Goal: Task Accomplishment & Management: Complete application form

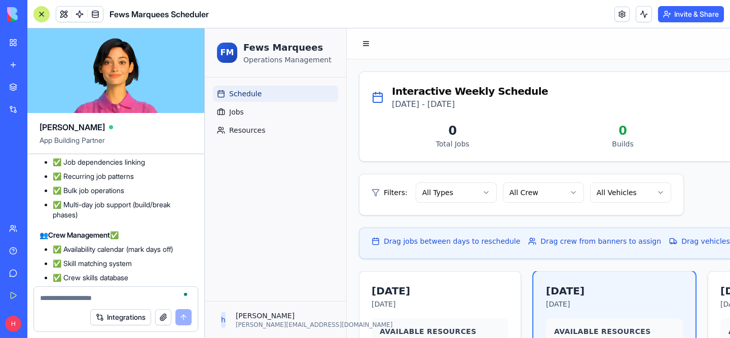
scroll to position [0, 849]
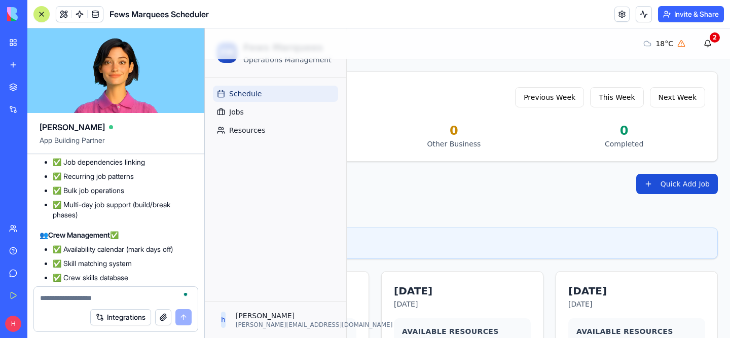
click at [672, 186] on button "Quick Add Job" at bounding box center [677, 184] width 82 height 20
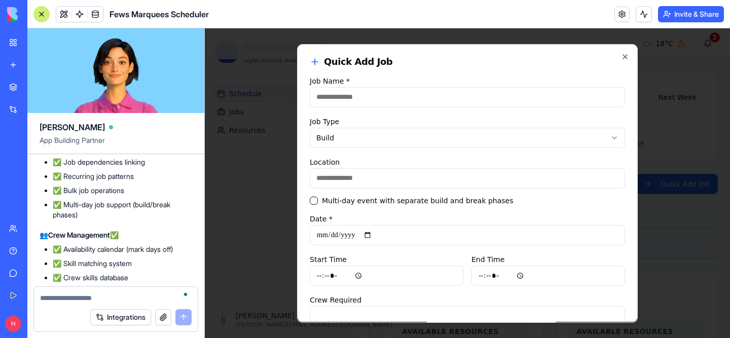
scroll to position [14, 0]
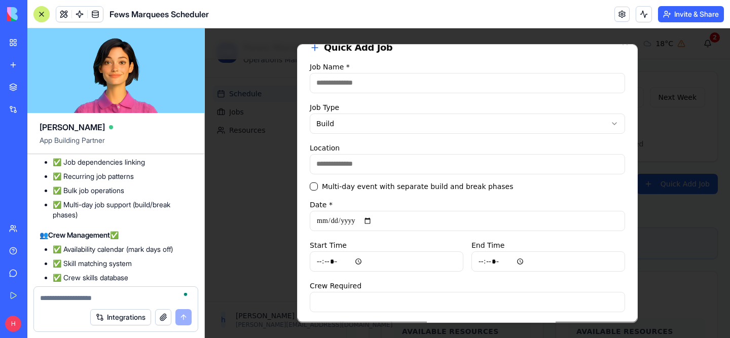
click at [406, 163] on input "Location" at bounding box center [467, 164] width 315 height 20
type input "**"
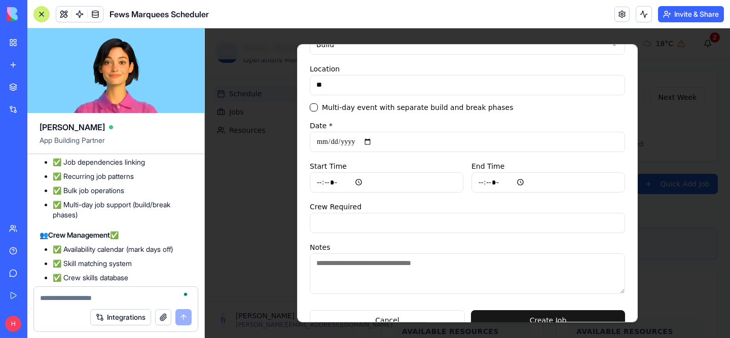
scroll to position [114, 0]
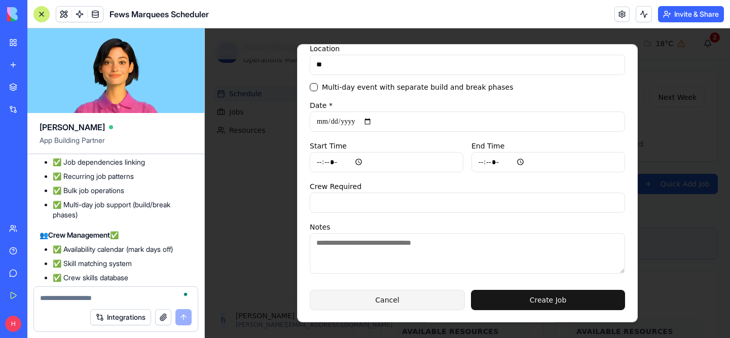
click at [403, 298] on button "Cancel" at bounding box center [387, 300] width 155 height 20
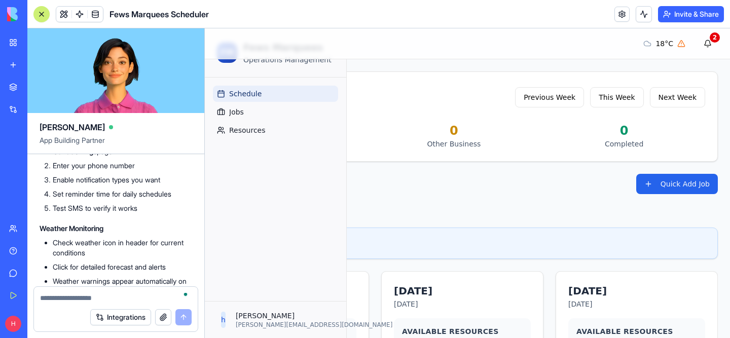
scroll to position [8796, 0]
click at [263, 107] on link "Jobs" at bounding box center [275, 112] width 125 height 16
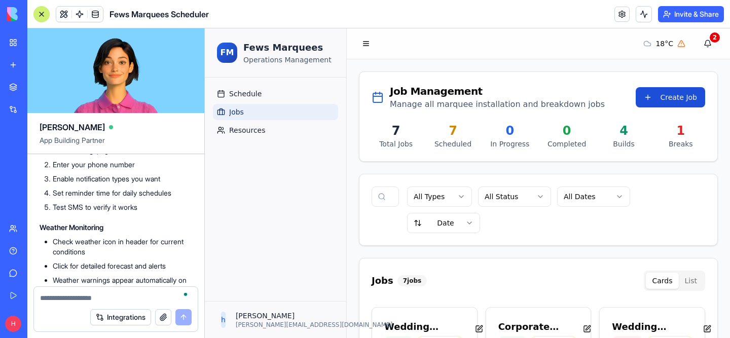
click at [685, 95] on button "Create Job" at bounding box center [669, 97] width 69 height 20
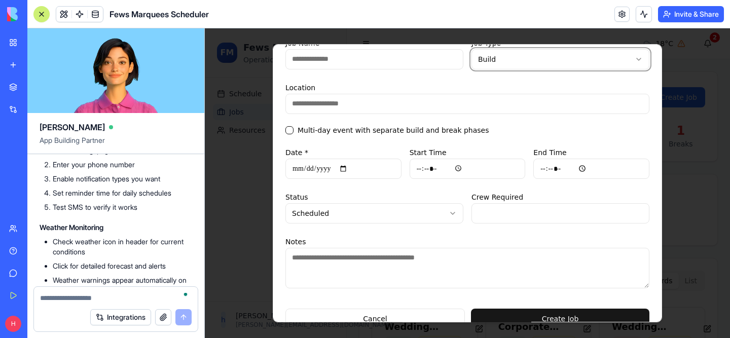
scroll to position [48, 0]
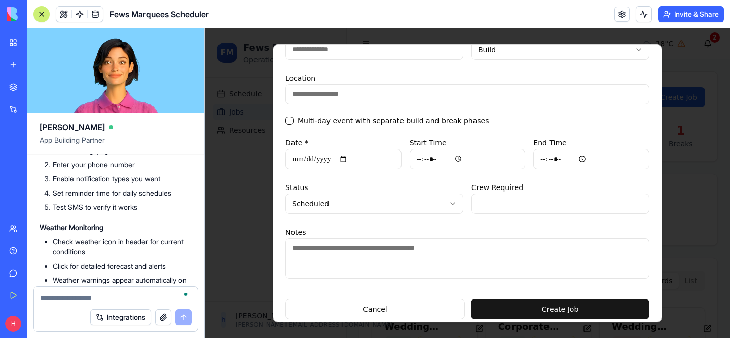
click at [411, 120] on label "Multi-day event with separate build and break phases" at bounding box center [393, 120] width 192 height 7
click at [293, 120] on button "Multi-day event with separate build and break phases" at bounding box center [289, 121] width 8 height 8
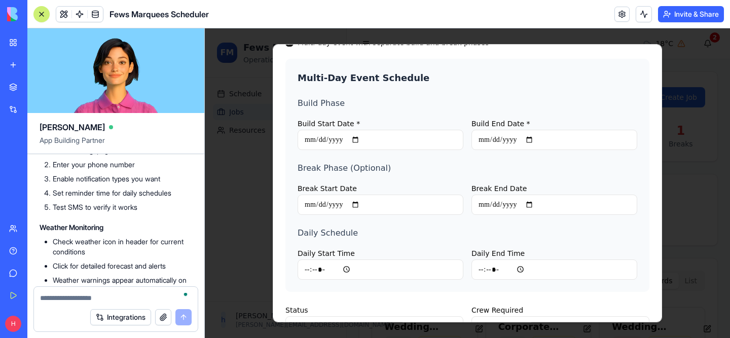
scroll to position [0, 0]
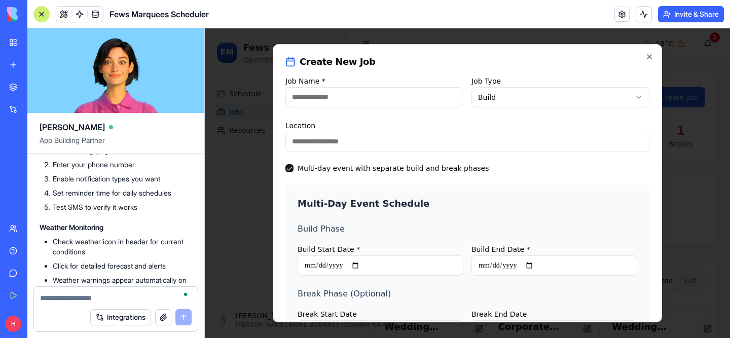
click at [643, 61] on h2 "Create New Job" at bounding box center [467, 62] width 364 height 10
click at [651, 57] on icon "button" at bounding box center [649, 57] width 8 height 8
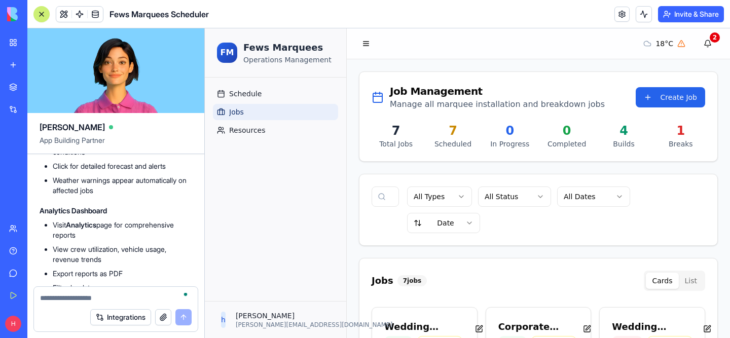
scroll to position [8890, 0]
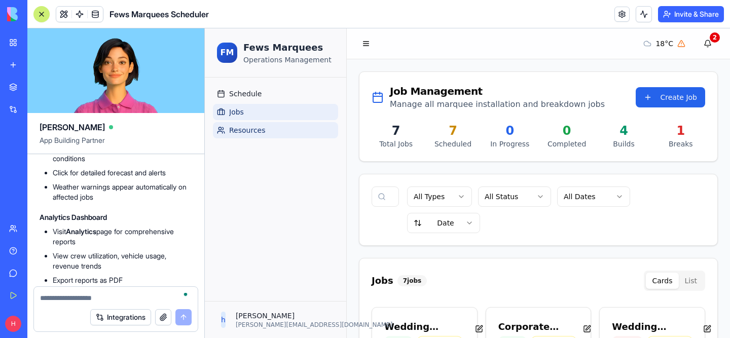
click at [237, 132] on span "Resources" at bounding box center [247, 130] width 36 height 10
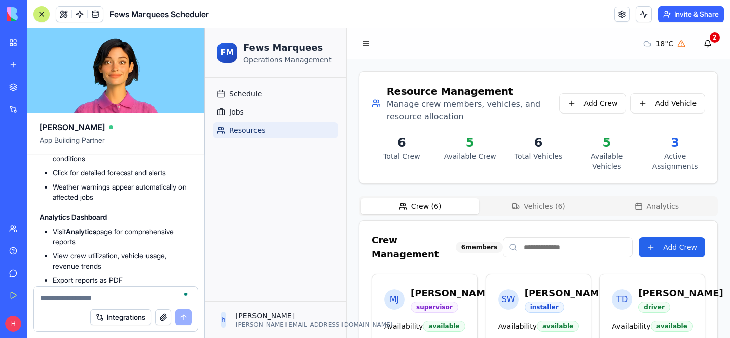
click at [538, 209] on button "Vehicles ( 6 )" at bounding box center [538, 206] width 118 height 16
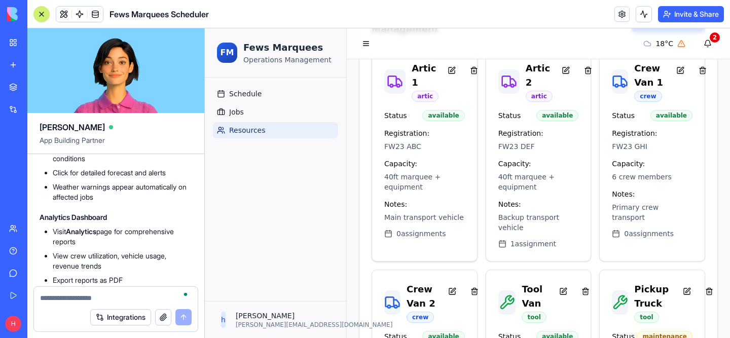
scroll to position [223, 0]
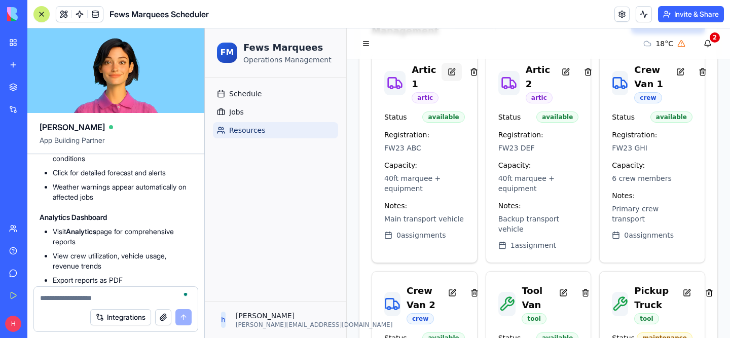
click at [454, 69] on button at bounding box center [451, 72] width 20 height 18
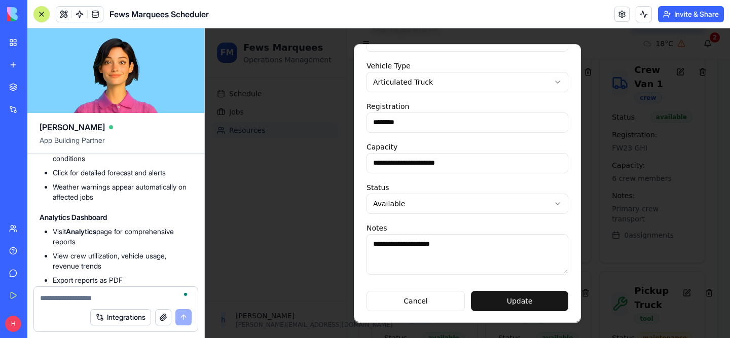
scroll to position [57, 0]
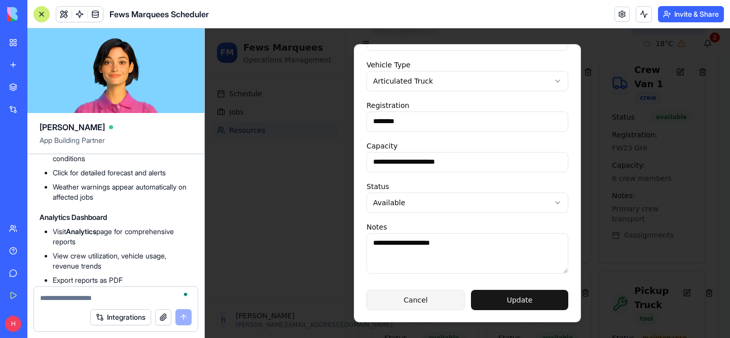
click at [444, 302] on button "Cancel" at bounding box center [415, 300] width 98 height 20
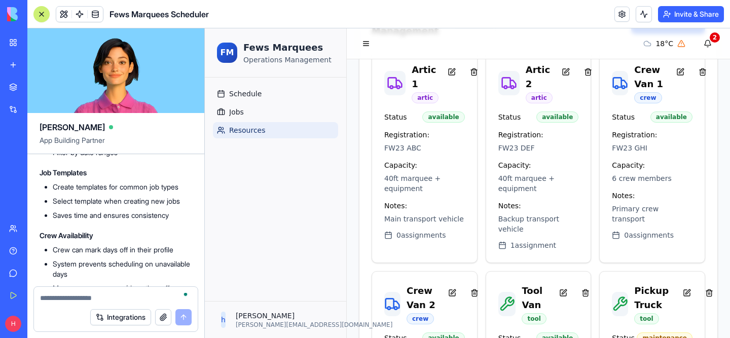
scroll to position [9032, 0]
click at [619, 26] on header "Fews Marquees Scheduler Invite & Share" at bounding box center [378, 14] width 702 height 28
click at [616, 18] on link at bounding box center [621, 14] width 15 height 15
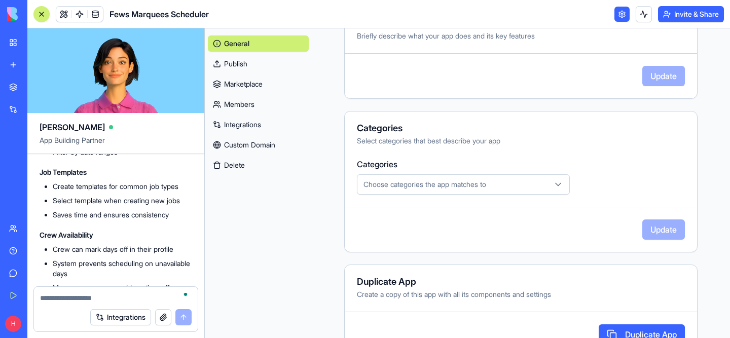
scroll to position [304, 0]
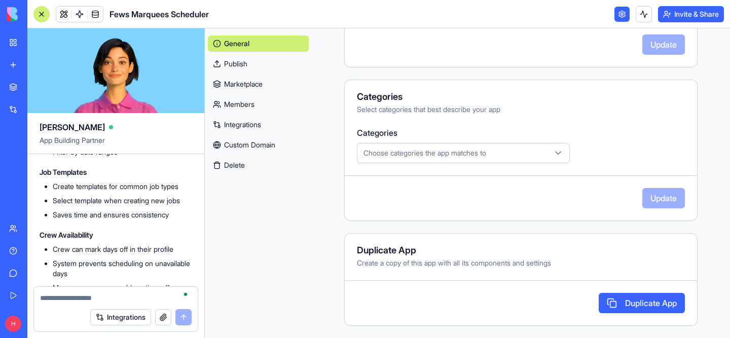
click at [619, 15] on link at bounding box center [621, 14] width 15 height 15
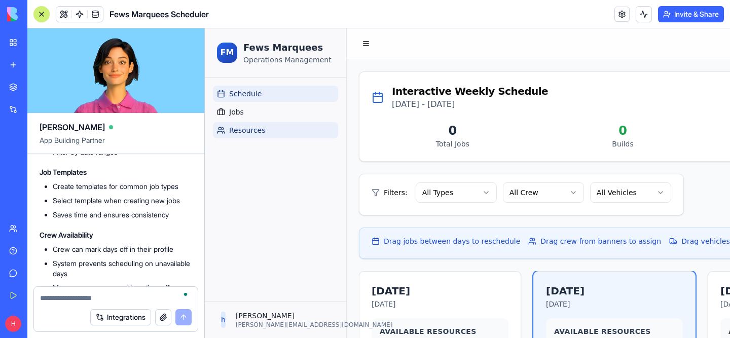
click at [255, 129] on span "Resources" at bounding box center [247, 130] width 36 height 10
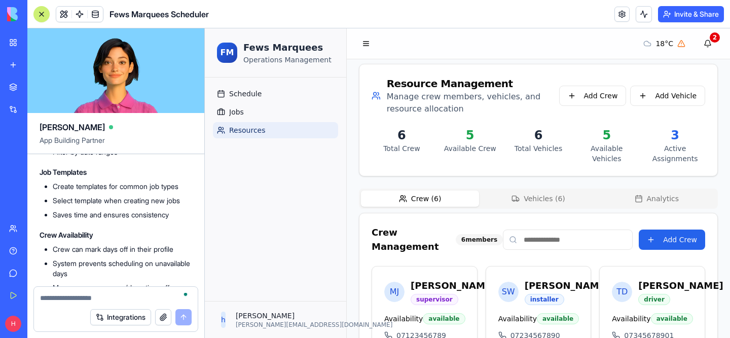
scroll to position [7, 0]
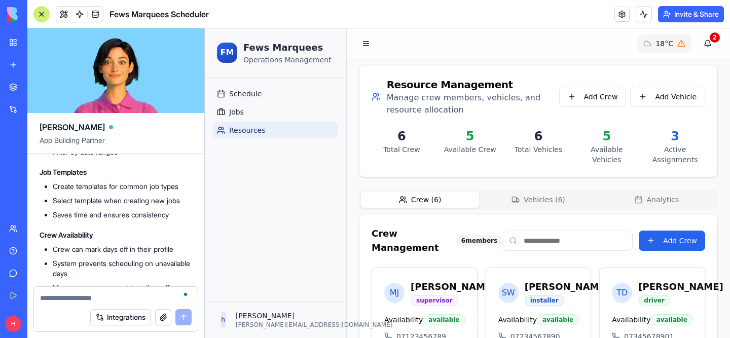
click at [674, 45] on button "18 °C" at bounding box center [664, 43] width 54 height 18
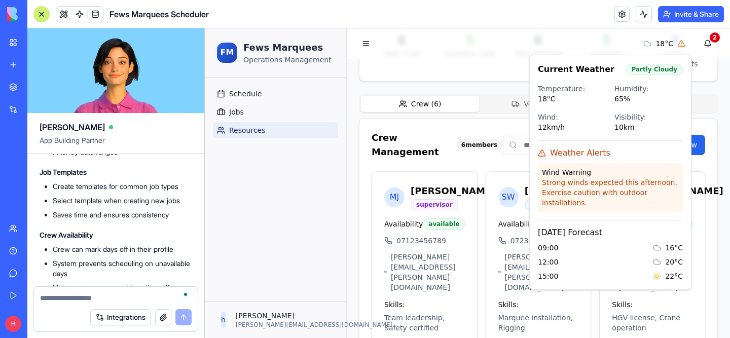
scroll to position [107, 0]
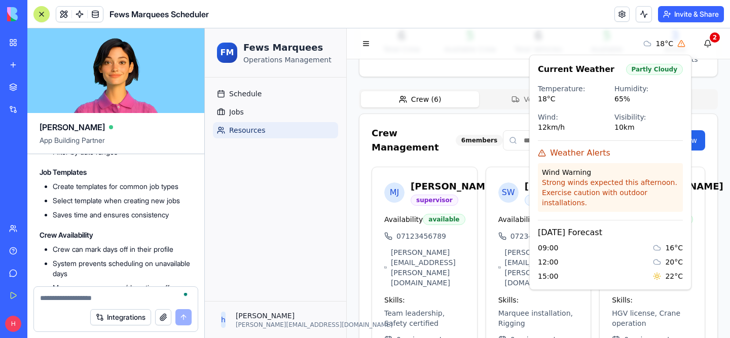
click at [551, 179] on p "Strong winds expected this afternoon. Exercise caution with outdoor installatio…" at bounding box center [610, 192] width 137 height 30
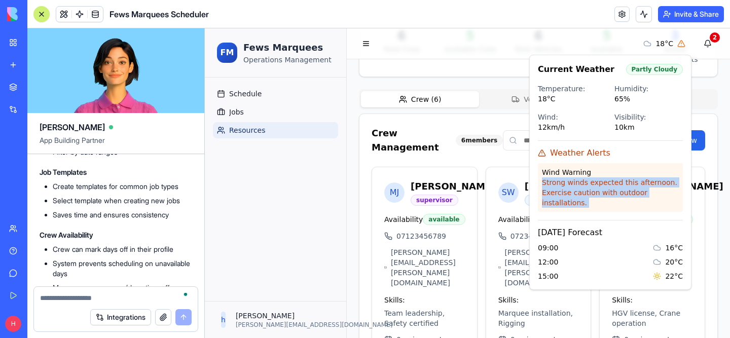
click at [551, 179] on p "Strong winds expected this afternoon. Exercise caution with outdoor installatio…" at bounding box center [610, 192] width 137 height 30
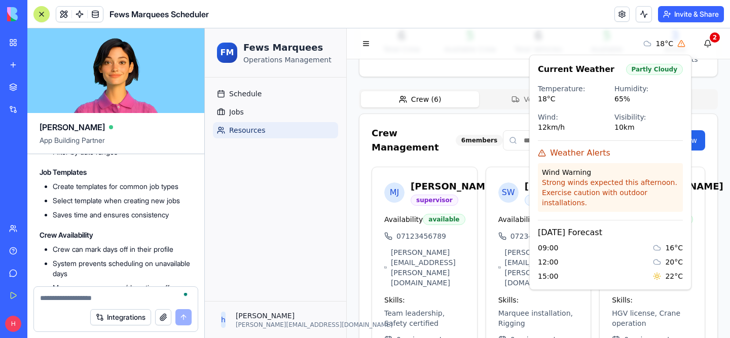
click at [505, 157] on div "Crew Management 6 members Add Crew" at bounding box center [538, 140] width 358 height 53
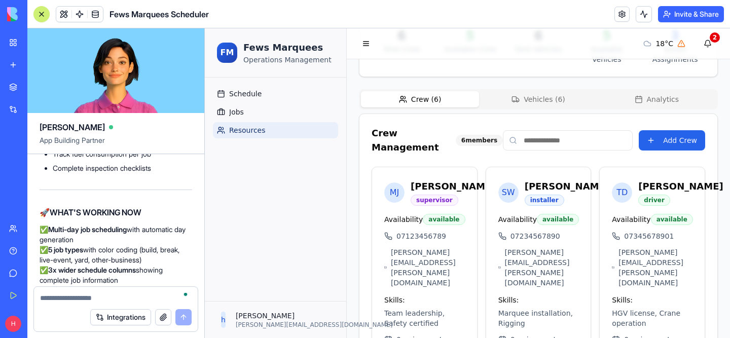
scroll to position [9240, 0]
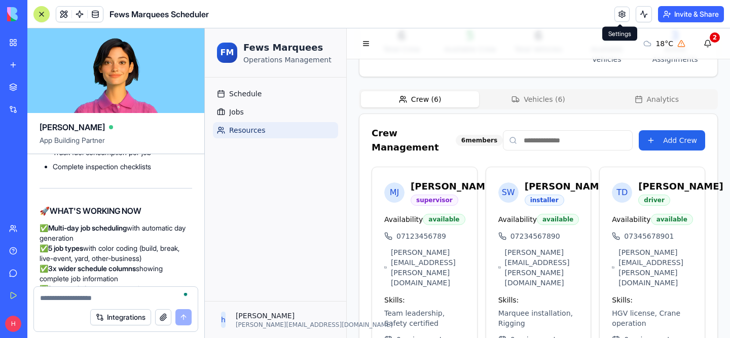
click at [620, 10] on link at bounding box center [621, 14] width 15 height 15
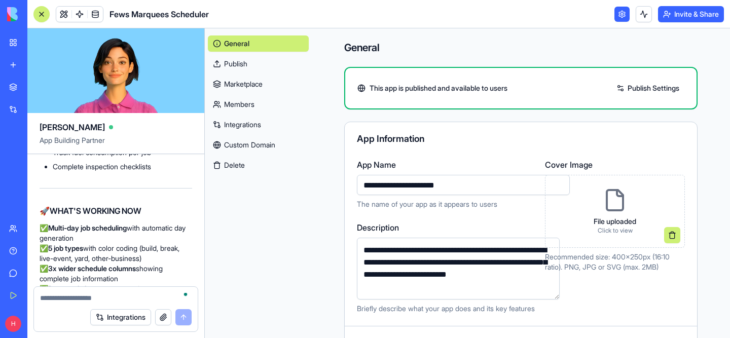
click at [234, 98] on link "Members" at bounding box center [258, 104] width 101 height 16
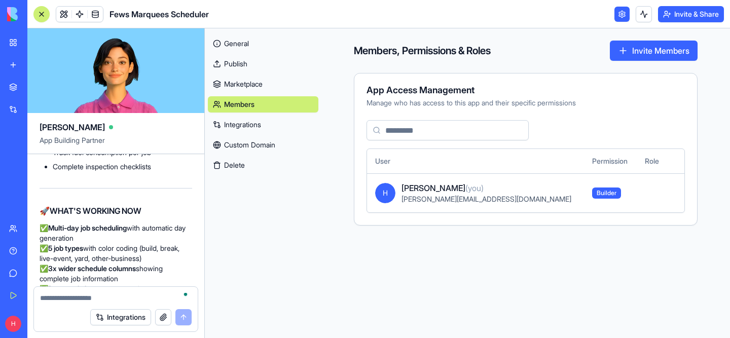
click at [592, 195] on span "Builder" at bounding box center [606, 192] width 29 height 11
click at [500, 195] on div "[PERSON_NAME][EMAIL_ADDRESS][DOMAIN_NAME]" at bounding box center [488, 199] width 174 height 10
click at [451, 195] on span "[PERSON_NAME][EMAIL_ADDRESS][DOMAIN_NAME]" at bounding box center [486, 199] width 170 height 9
click at [417, 188] on span "[PERSON_NAME] (you)" at bounding box center [442, 188] width 82 height 12
click at [377, 188] on span "H" at bounding box center [385, 193] width 20 height 20
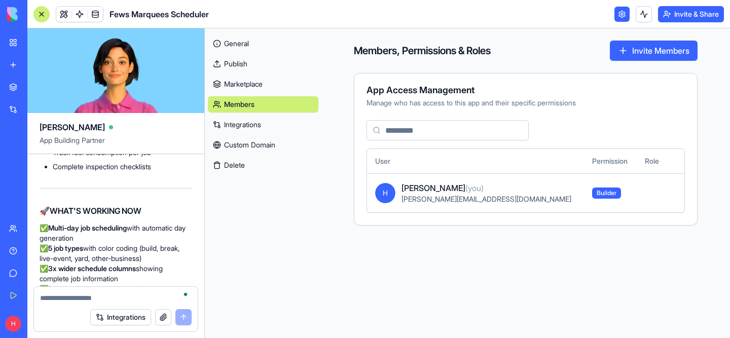
click at [615, 18] on link at bounding box center [621, 14] width 15 height 15
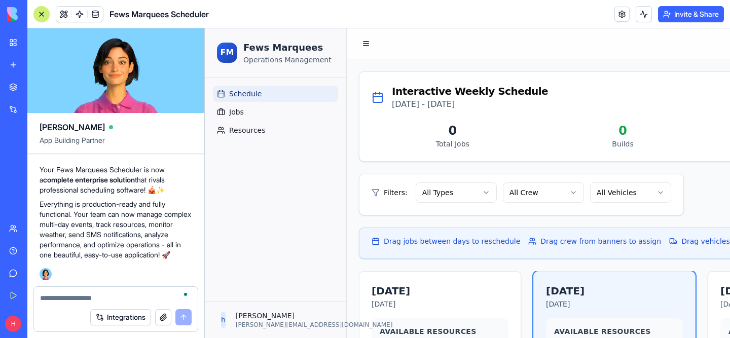
click at [674, 10] on button "Invite & Share" at bounding box center [691, 14] width 66 height 16
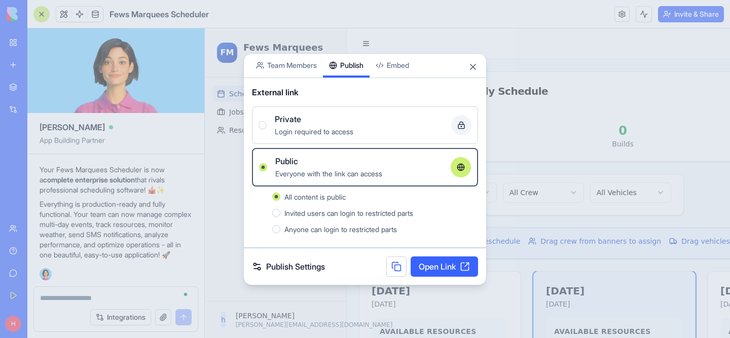
click at [421, 261] on link "Open Link" at bounding box center [443, 266] width 67 height 20
click at [472, 64] on button "Close" at bounding box center [473, 67] width 10 height 10
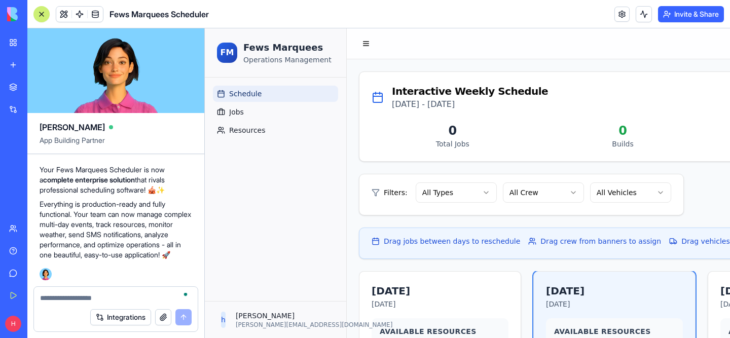
scroll to position [9807, 0]
click at [115, 291] on div at bounding box center [116, 295] width 164 height 16
click at [111, 300] on textarea "To enrich screen reader interactions, please activate Accessibility in Grammarl…" at bounding box center [116, 298] width 152 height 10
type textarea "**********"
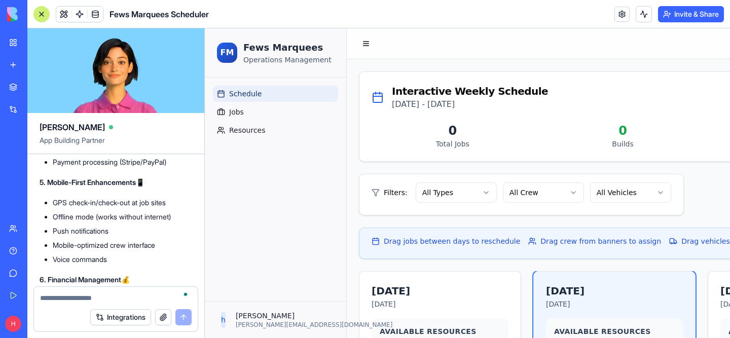
scroll to position [10184, 0]
drag, startPoint x: 47, startPoint y: 185, endPoint x: 188, endPoint y: 268, distance: 163.6
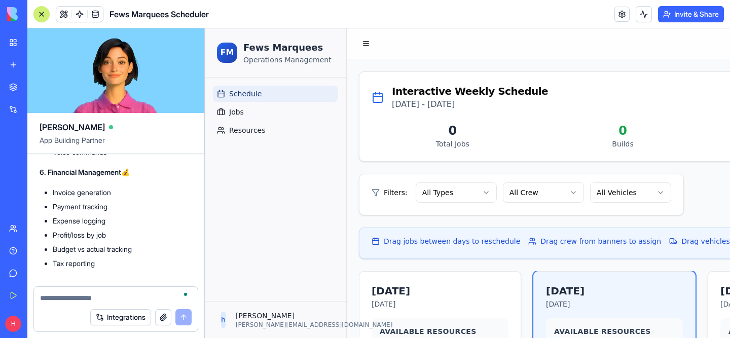
scroll to position [10301, 0]
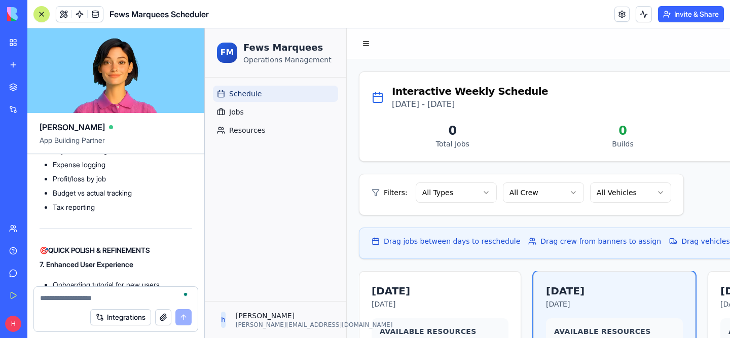
scroll to position [10361, 0]
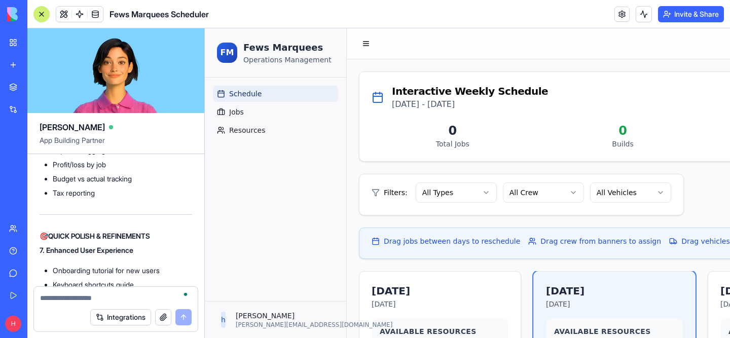
drag, startPoint x: 54, startPoint y: 208, endPoint x: 112, endPoint y: 245, distance: 68.8
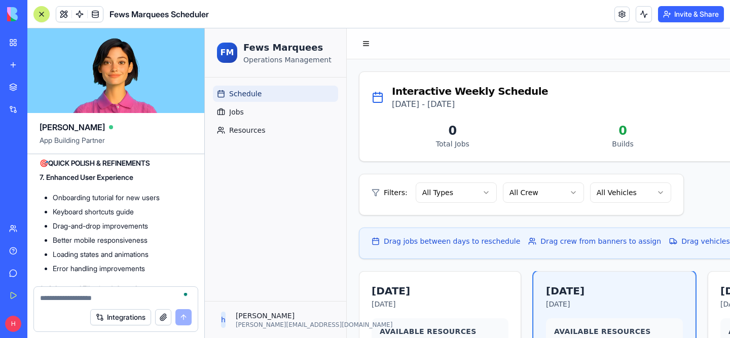
scroll to position [10426, 0]
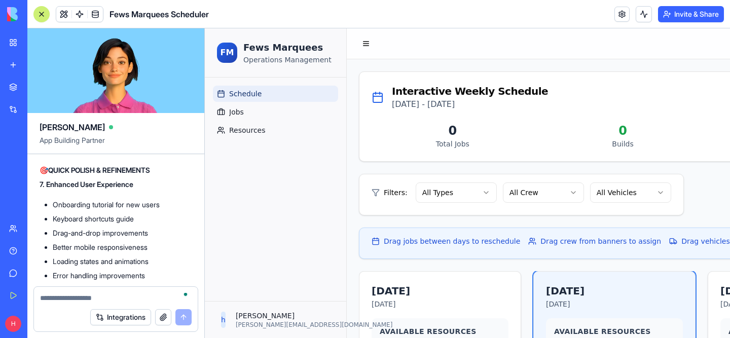
copy div "Predictive maintenance (AI predicts vehicle issues) Demand forecasting (predict…"
click at [92, 311] on button "Integrations" at bounding box center [120, 317] width 61 height 16
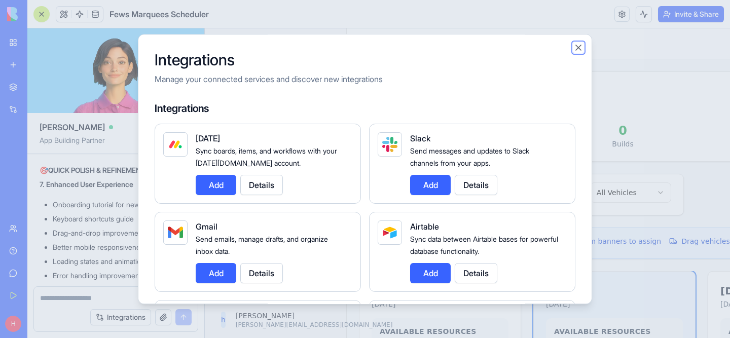
click at [580, 48] on button "Close" at bounding box center [578, 48] width 10 height 10
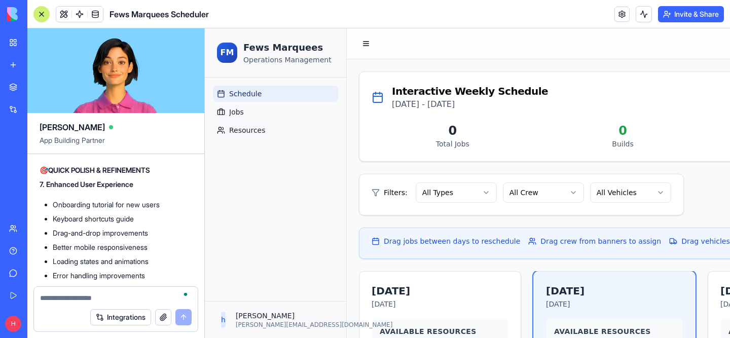
click at [140, 305] on div "Integrations" at bounding box center [116, 317] width 164 height 28
click at [125, 296] on textarea "To enrich screen reader interactions, please activate Accessibility in Grammarl…" at bounding box center [116, 298] width 152 height 10
paste textarea "**********"
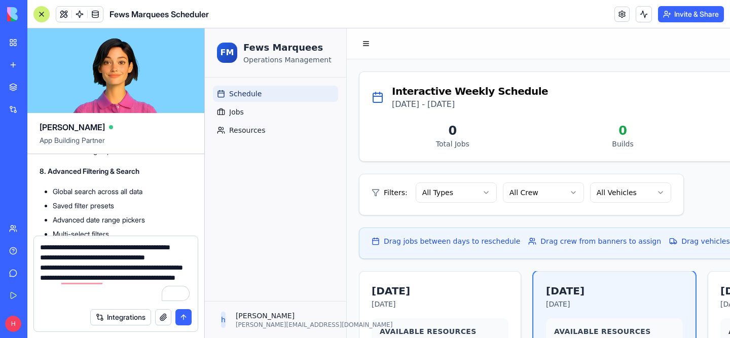
scroll to position [10555, 0]
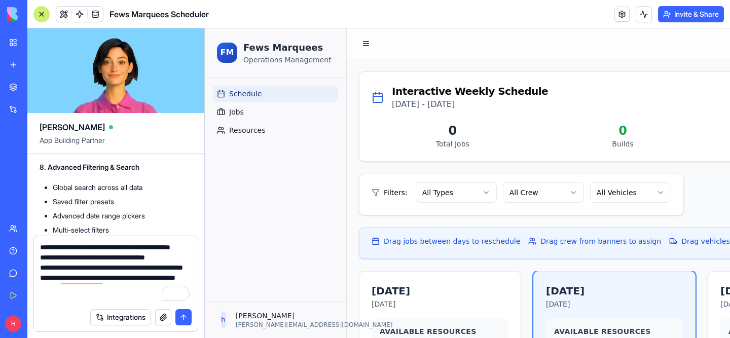
copy ul "Offline mode (works without internet)"
click at [112, 288] on textarea "**********" at bounding box center [116, 272] width 152 height 61
paste textarea "**********"
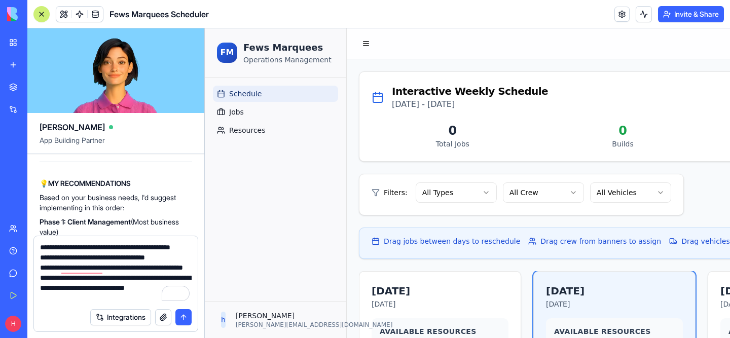
scroll to position [10853, 0]
drag, startPoint x: 53, startPoint y: 189, endPoint x: 158, endPoint y: 211, distance: 107.2
copy div "Drag-and-drop improvements Better mobile responsiveness Loading states and anim…"
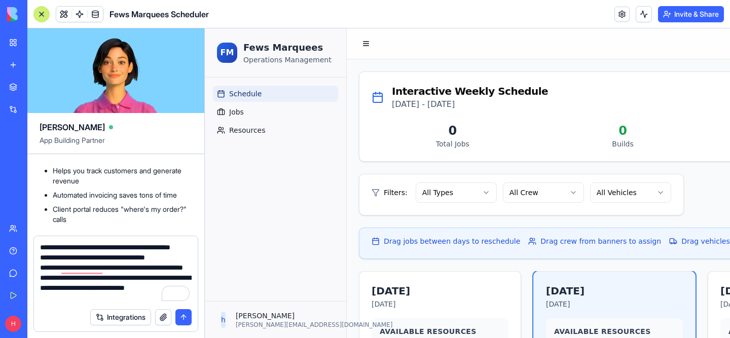
click at [94, 295] on textarea "**********" at bounding box center [116, 272] width 152 height 61
click at [92, 298] on textarea "**********" at bounding box center [116, 272] width 152 height 61
click at [90, 295] on textarea "**********" at bounding box center [116, 272] width 152 height 61
click at [75, 287] on textarea "**********" at bounding box center [116, 272] width 152 height 61
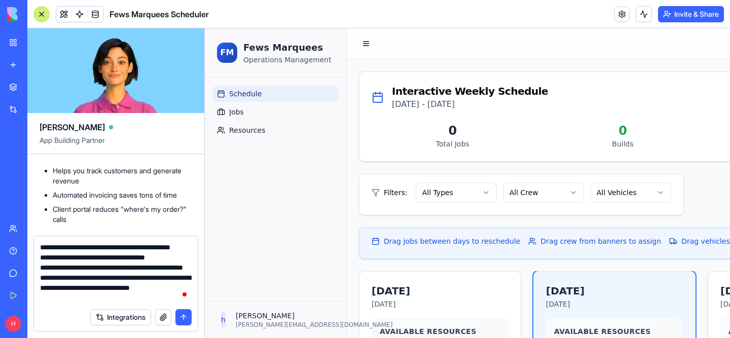
paste textarea "**********"
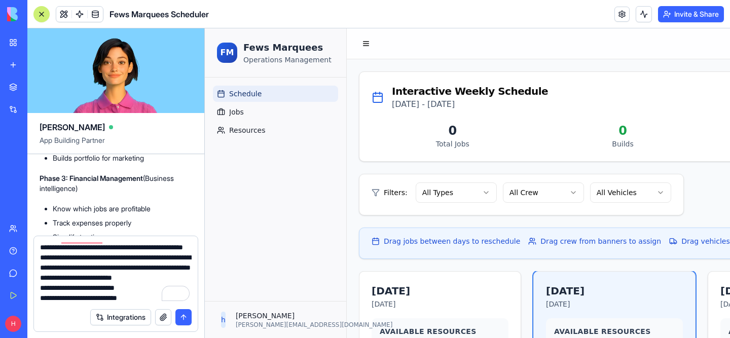
drag, startPoint x: 54, startPoint y: 191, endPoint x: 116, endPoint y: 174, distance: 64.0
copy ul "Comments on jobs @mentions for crew Internal messaging system Shared notes Acti…"
click at [145, 297] on textarea "**********" at bounding box center [116, 272] width 152 height 61
click at [144, 287] on textarea "**********" at bounding box center [116, 272] width 152 height 61
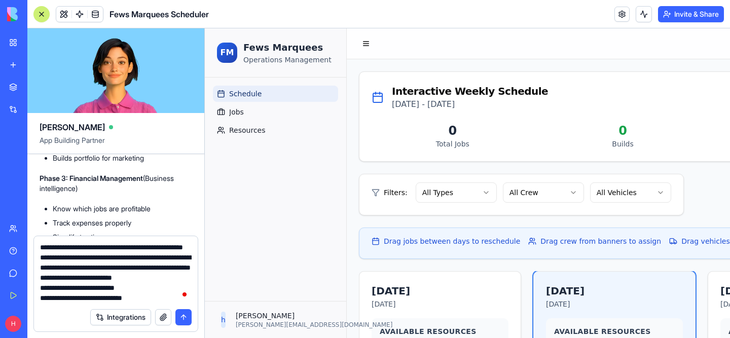
paste textarea "**********"
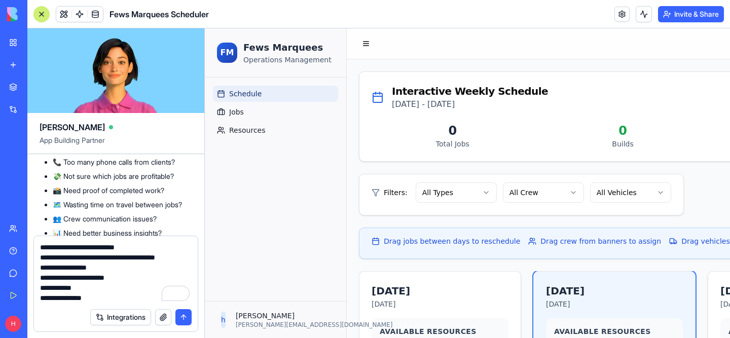
click at [41, 248] on textarea "**********" at bounding box center [116, 272] width 152 height 61
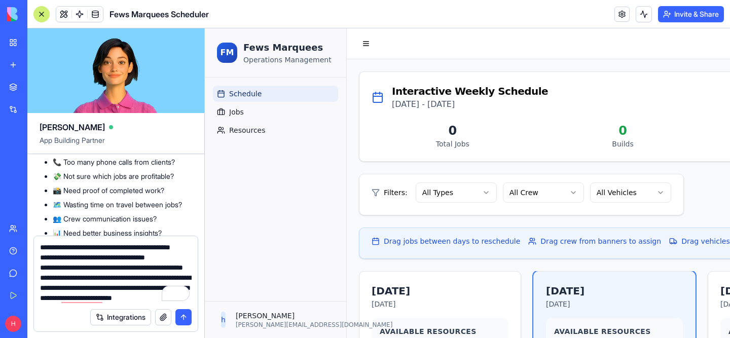
click at [41, 246] on textarea "**********" at bounding box center [116, 272] width 152 height 61
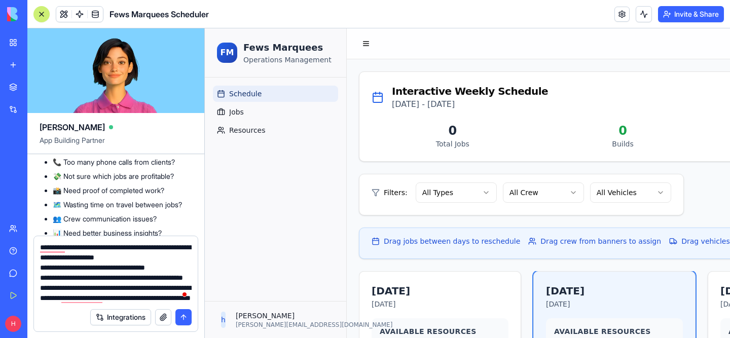
type textarea "**********"
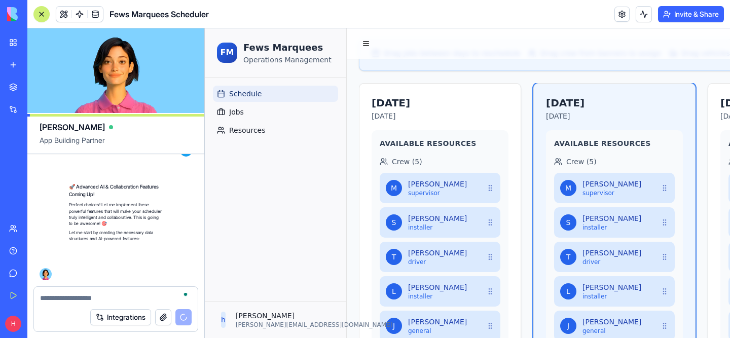
scroll to position [11996, 0]
